Goal: Transaction & Acquisition: Subscribe to service/newsletter

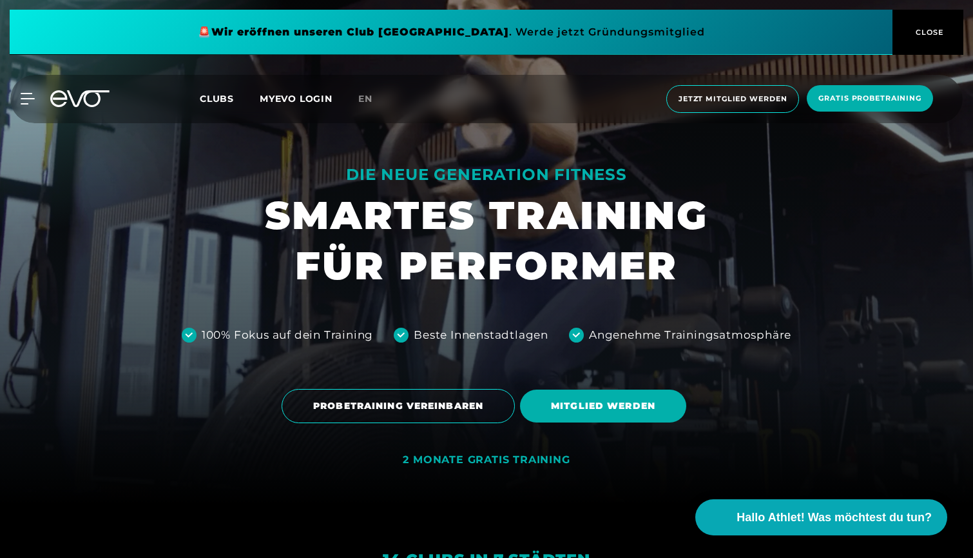
scroll to position [31, 0]
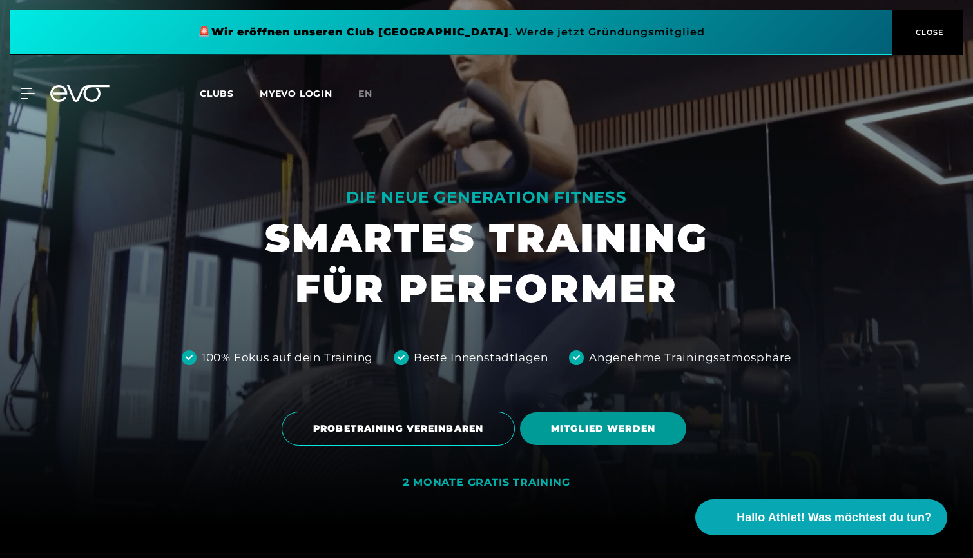
click at [576, 431] on span "MITGLIED WERDEN" at bounding box center [603, 429] width 104 height 14
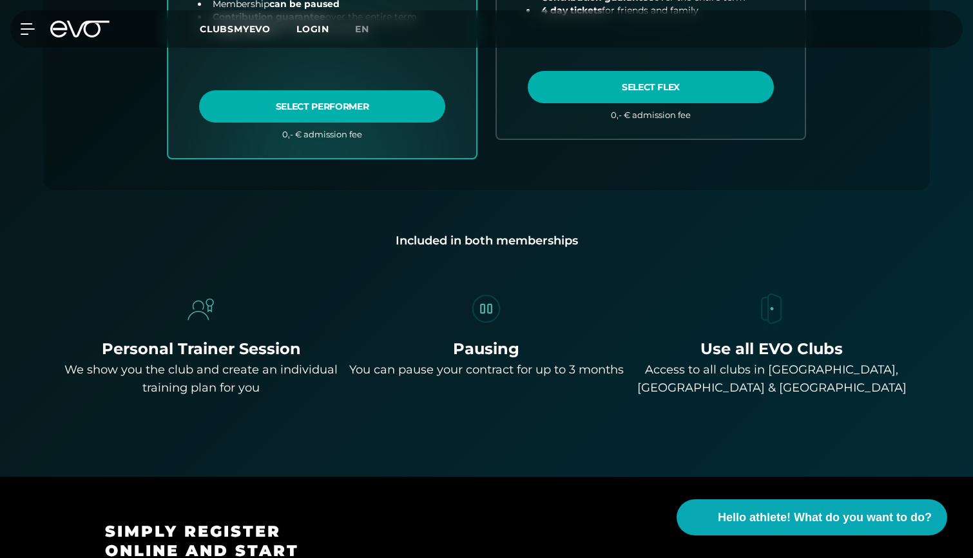
scroll to position [550, 0]
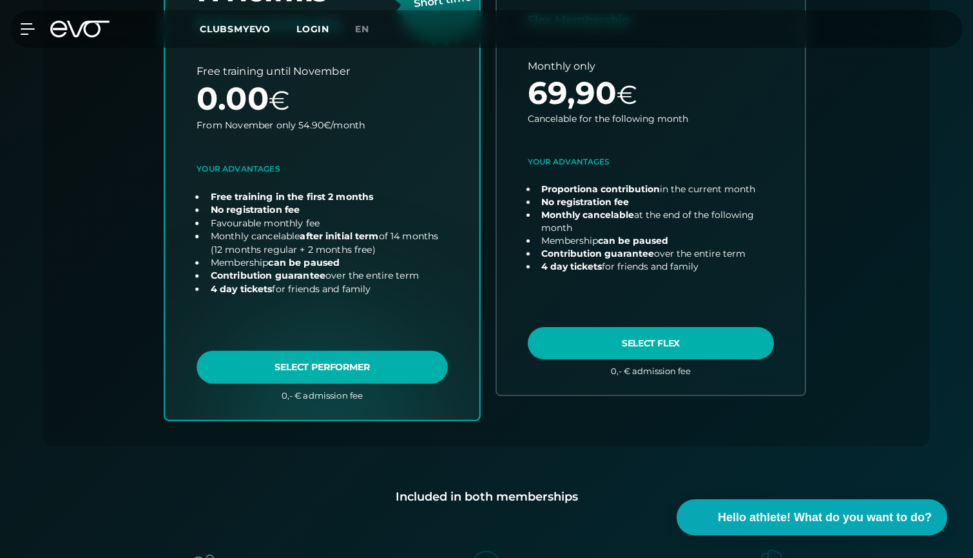
click at [326, 368] on link "Choose plan" at bounding box center [322, 165] width 315 height 507
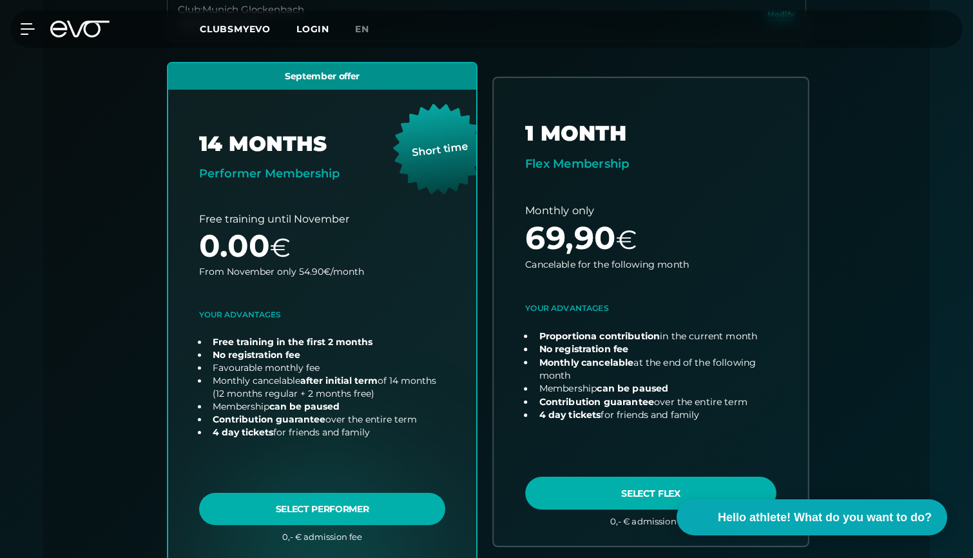
scroll to position [167, 0]
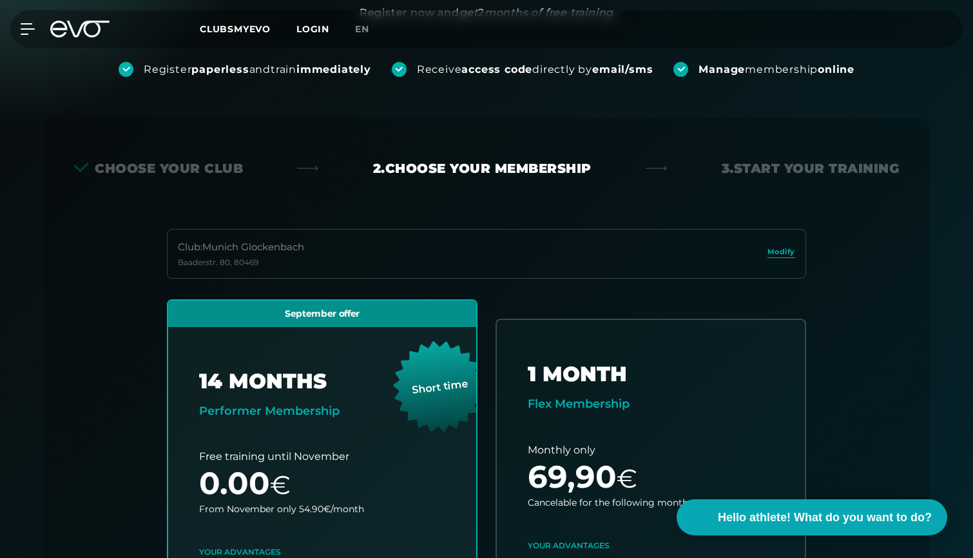
click at [237, 35] on div "CLUBSMYEVO LOGIN" at bounding box center [277, 29] width 155 height 15
click at [238, 26] on span "CLUBSMYEVO" at bounding box center [235, 29] width 71 height 12
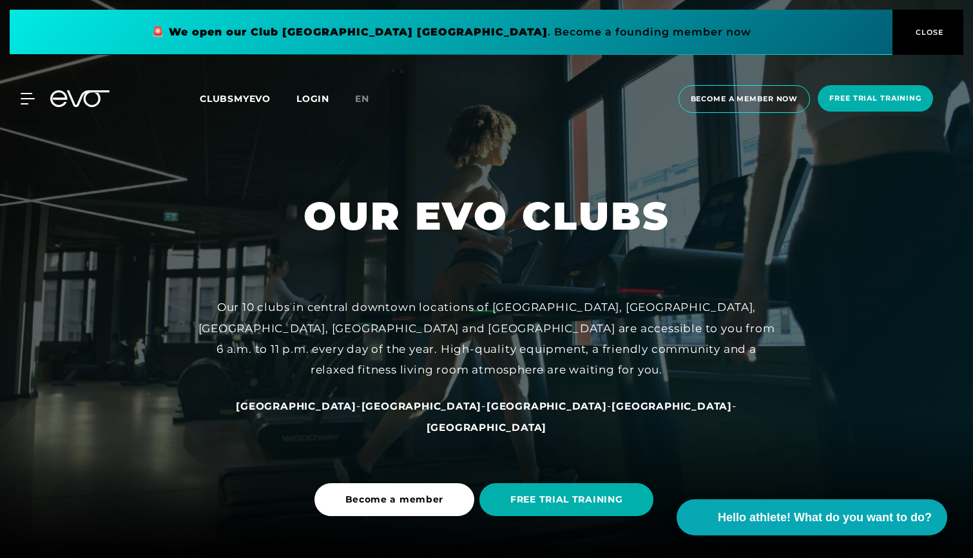
scroll to position [94, 0]
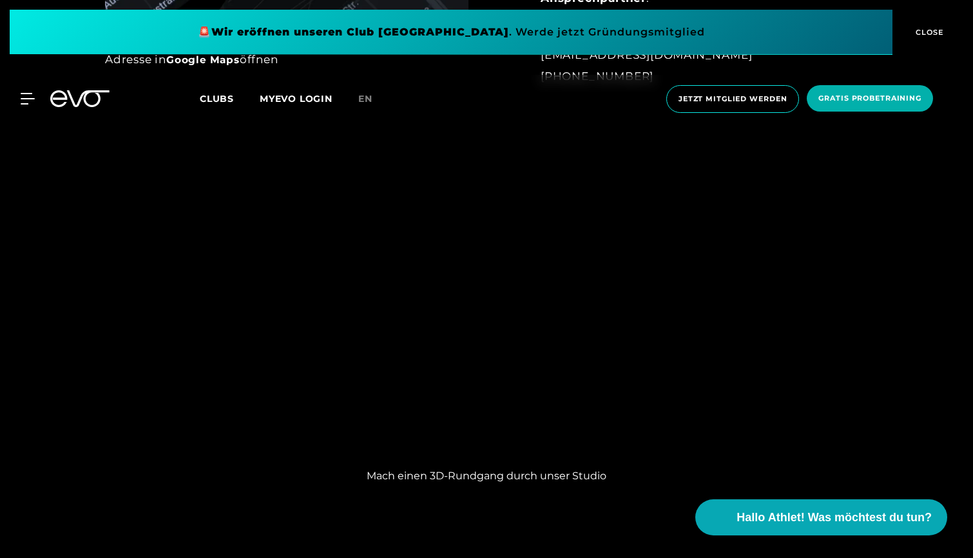
scroll to position [1117, 0]
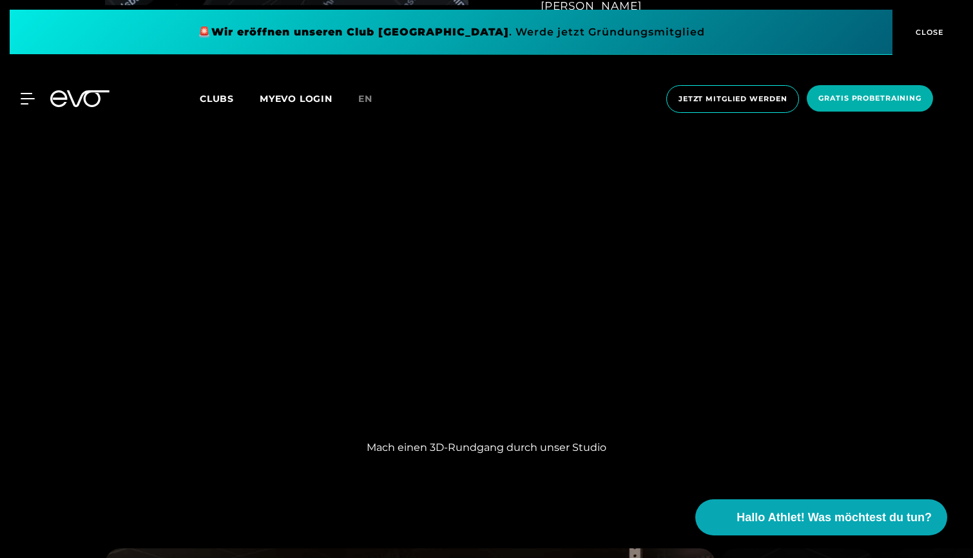
click at [219, 312] on div "Mach einen 3D-Rundgang durch unser Studio" at bounding box center [486, 297] width 973 height 357
click at [293, 93] on link "MYEVO LOGIN" at bounding box center [296, 99] width 73 height 12
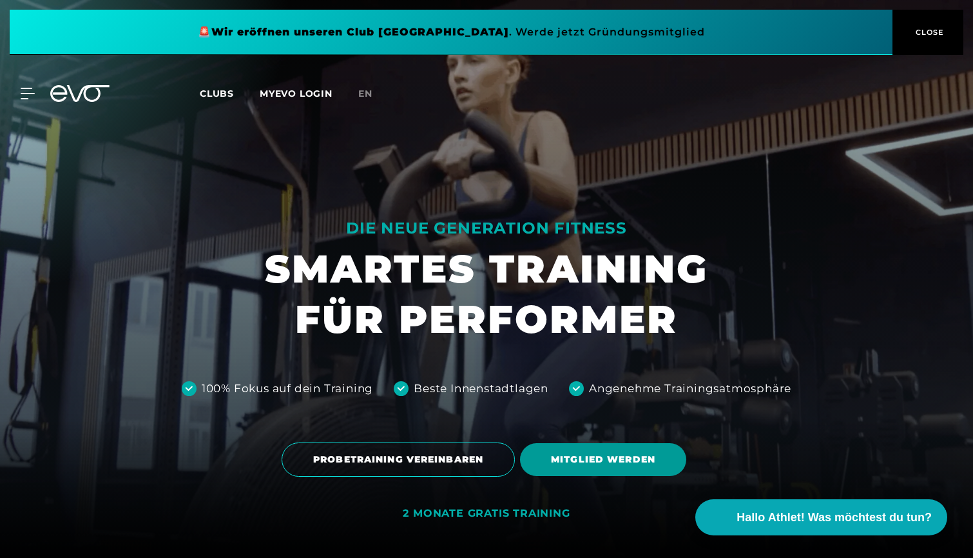
click at [590, 451] on span "MITGLIED WERDEN" at bounding box center [603, 459] width 166 height 33
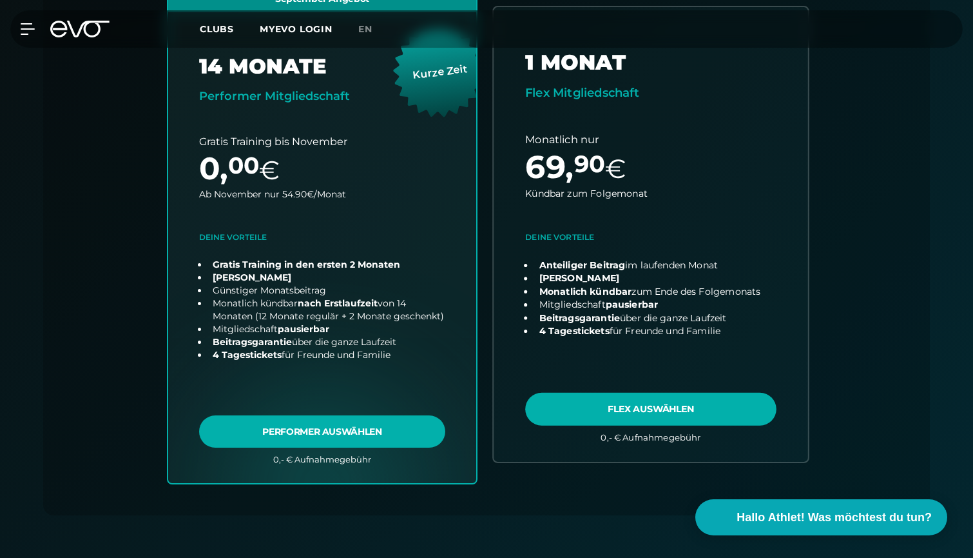
scroll to position [484, 0]
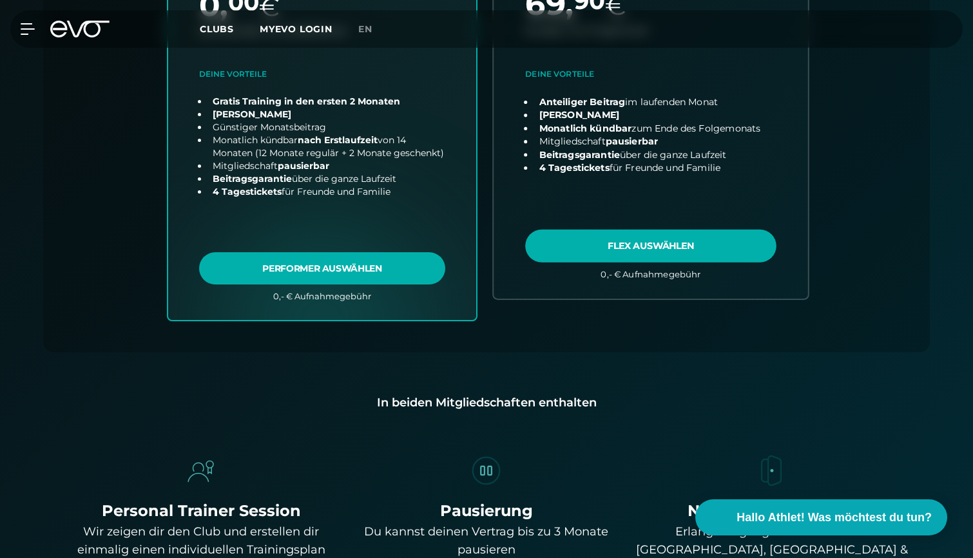
scroll to position [665, 0]
